Goal: Task Accomplishment & Management: Manage account settings

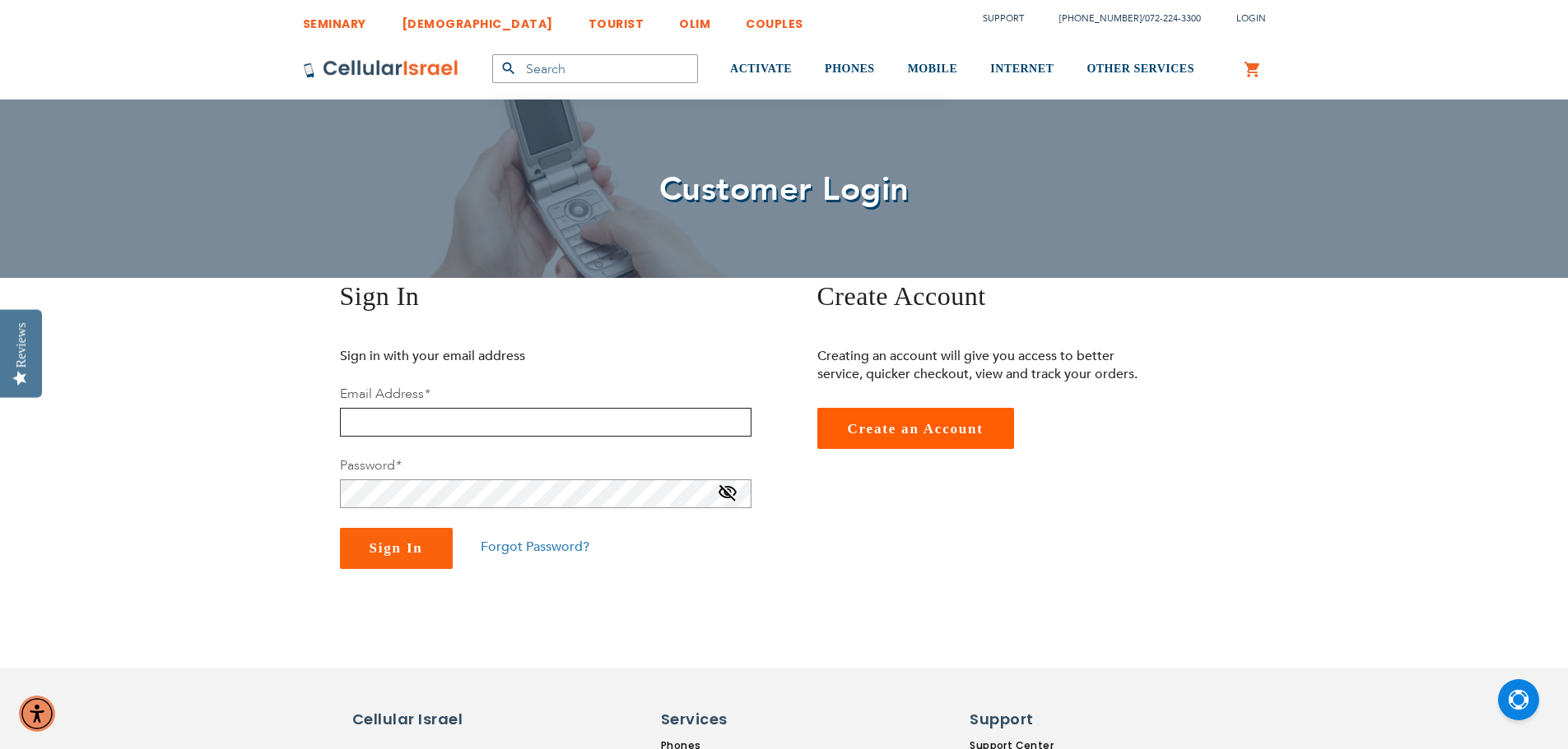
click at [442, 417] on input "email" at bounding box center [545, 422] width 412 height 28
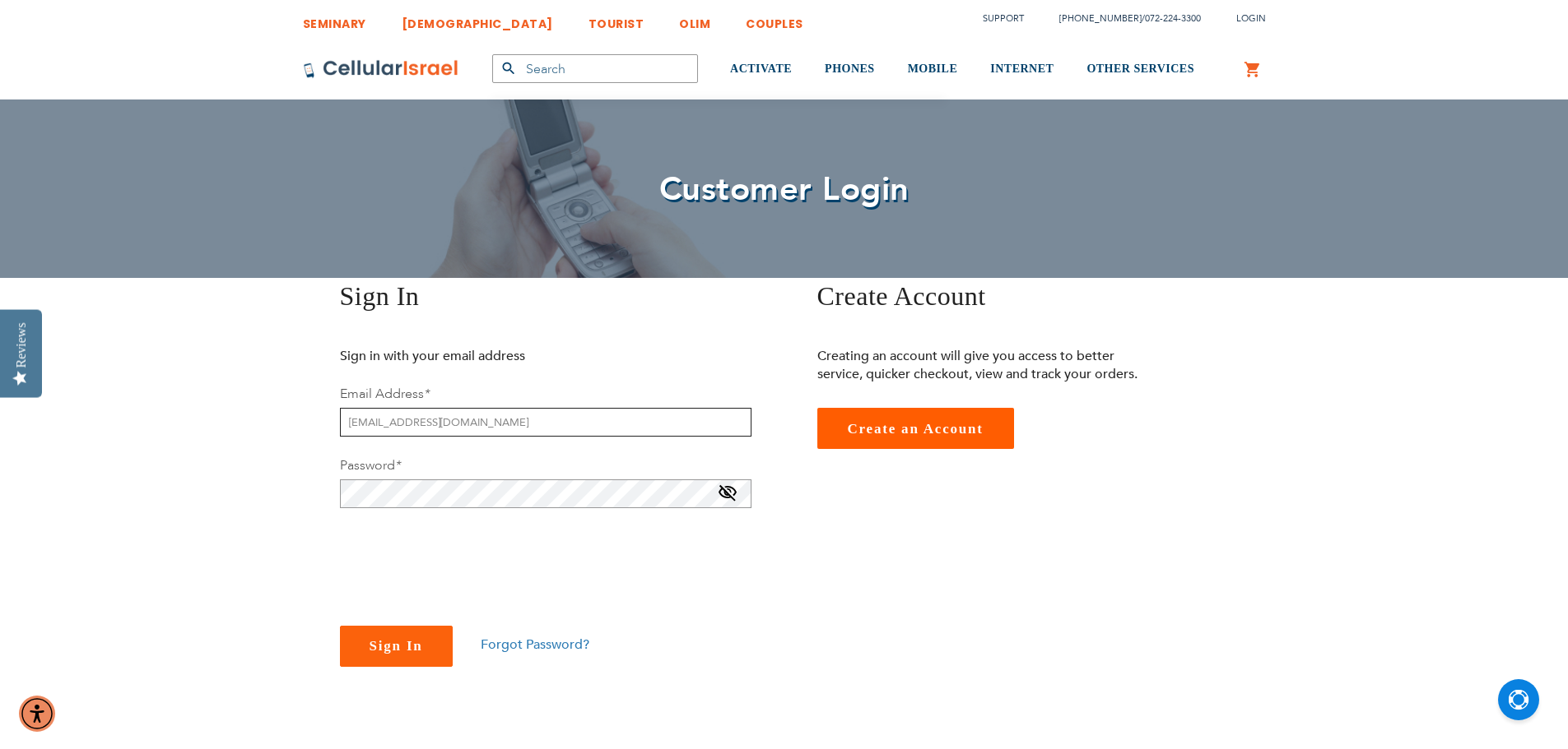
type input "[EMAIL_ADDRESS][DOMAIN_NAME]"
click at [340, 626] on button "Sign In" at bounding box center [396, 646] width 113 height 41
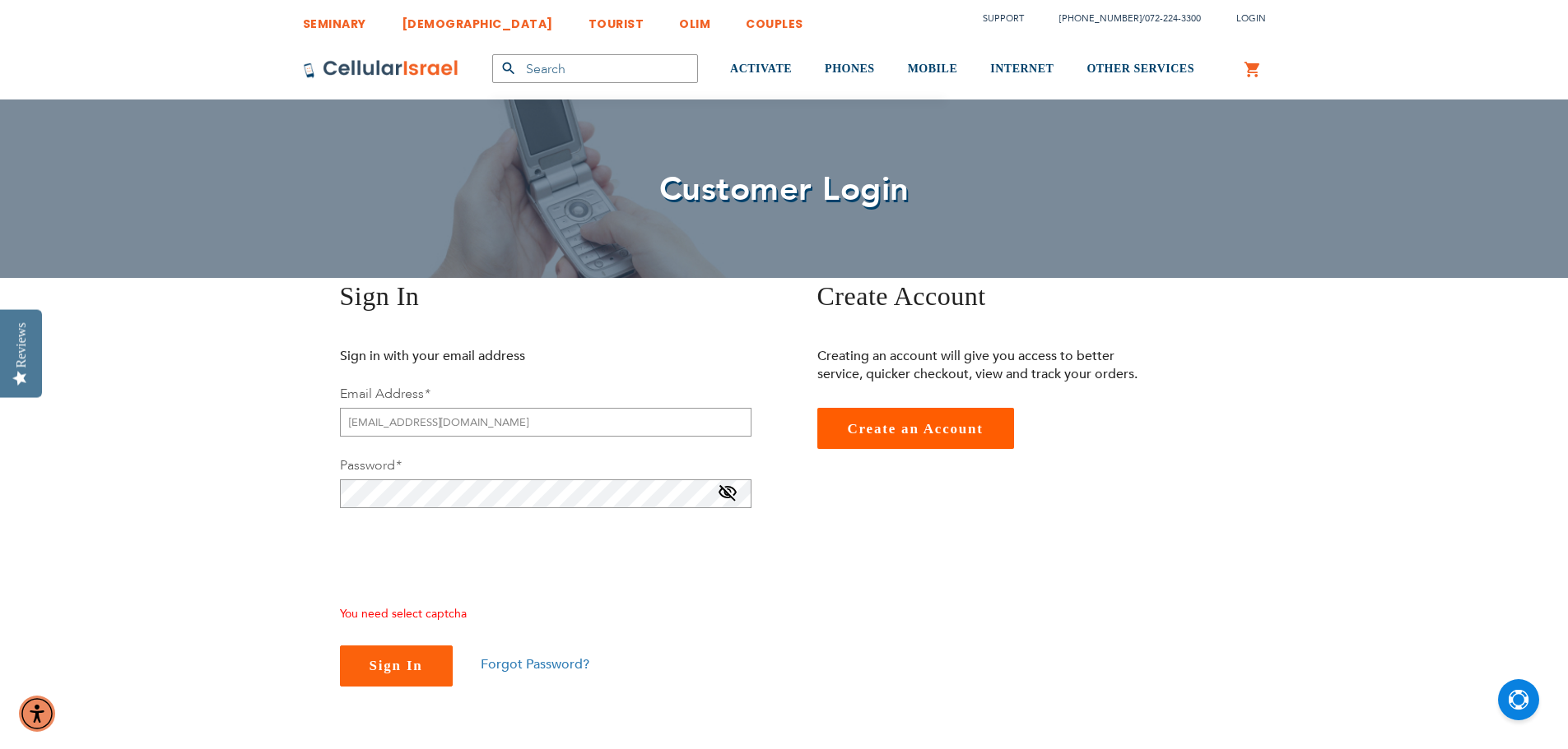
checkbox input "true"
click at [377, 668] on span "Sign In" at bounding box center [396, 666] width 54 height 16
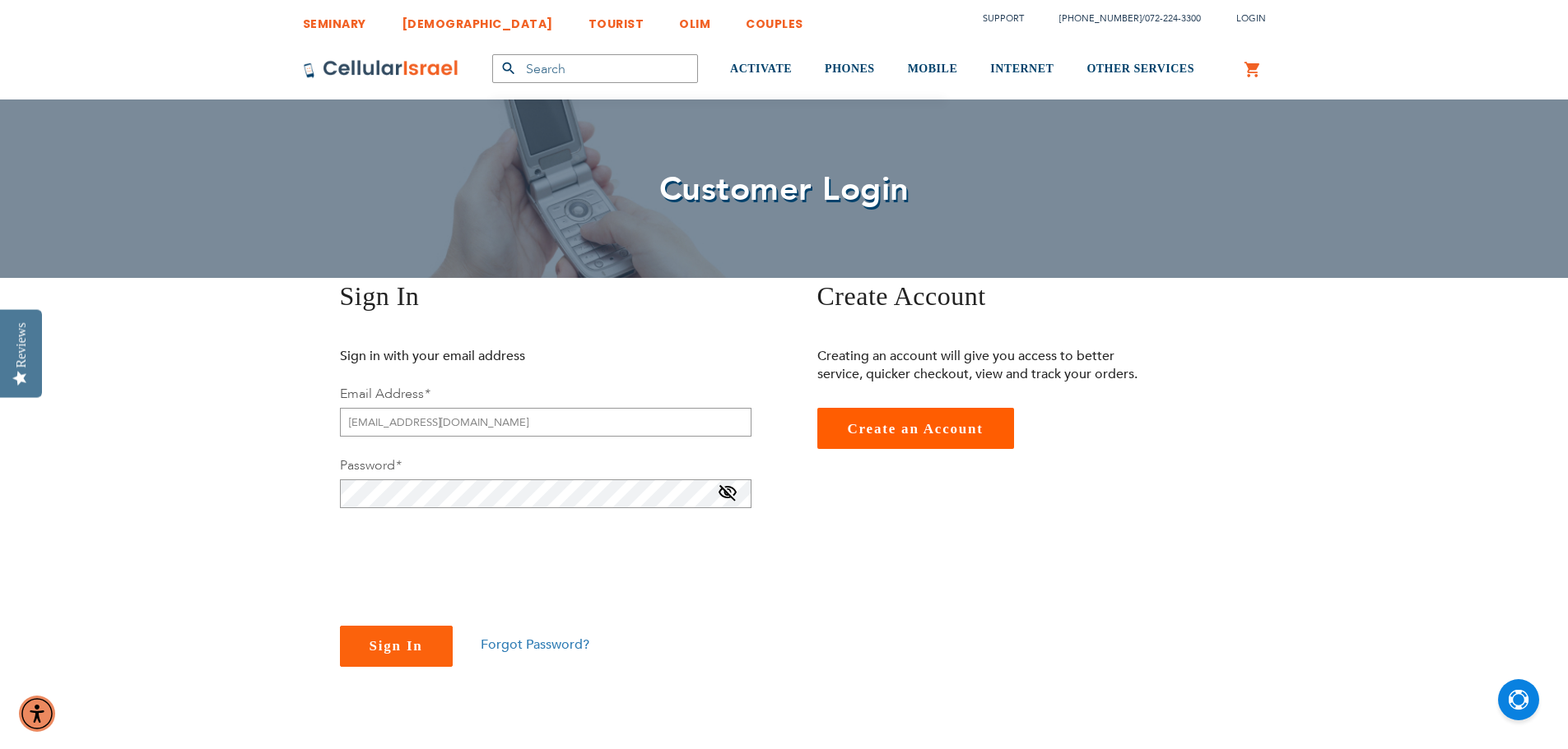
checkbox input "true"
click at [388, 643] on span "Sign In" at bounding box center [396, 646] width 54 height 16
